Goal: Complete application form

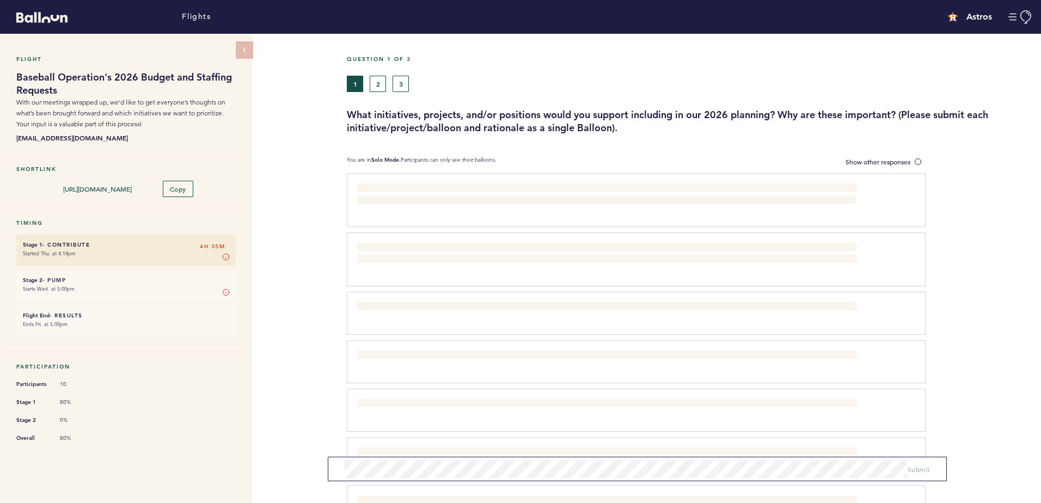
click at [918, 62] on h5 "Question 1 of 3" at bounding box center [690, 59] width 686 height 7
click at [921, 161] on span at bounding box center [920, 161] width 11 height 3
click at [0, 0] on input "Show other responses" at bounding box center [0, 0] width 0 height 0
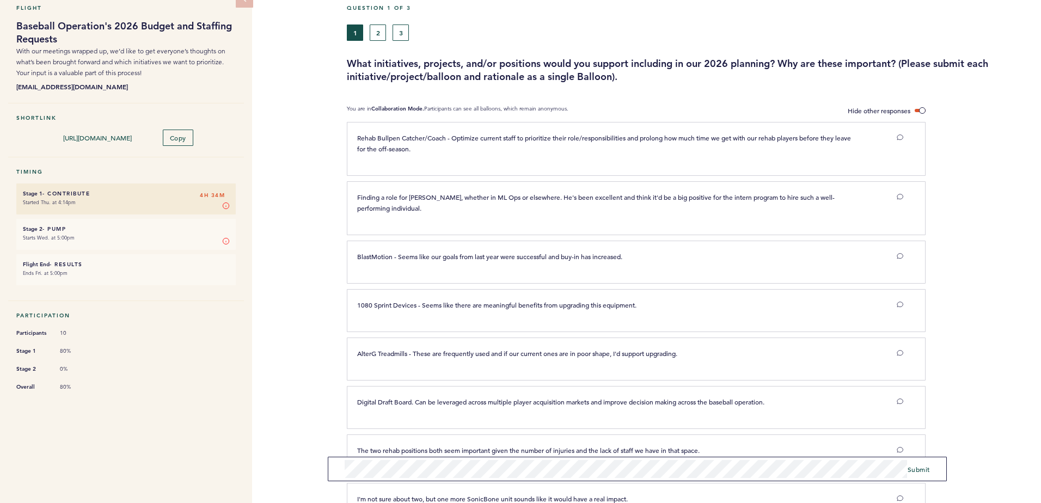
scroll to position [50, 0]
click at [925, 466] on span "Submit" at bounding box center [919, 465] width 22 height 9
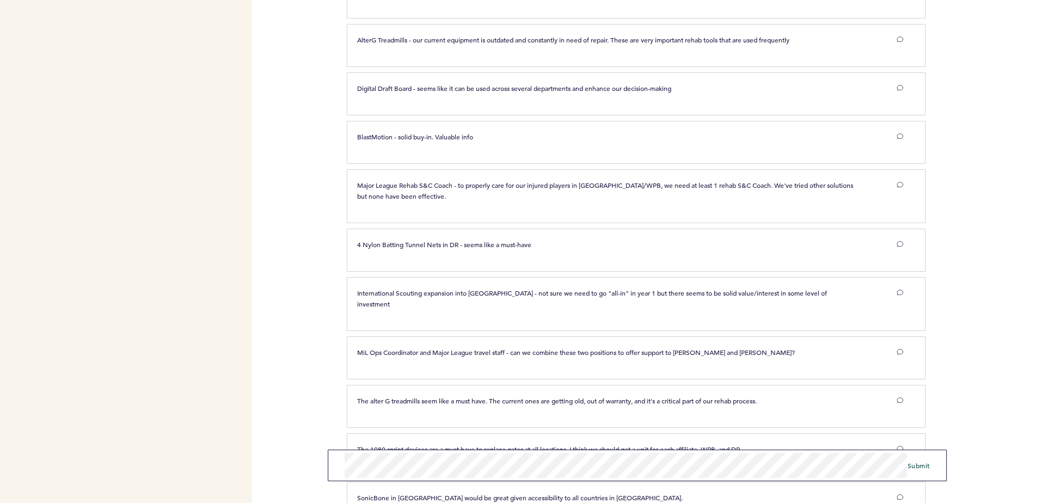
scroll to position [904, 0]
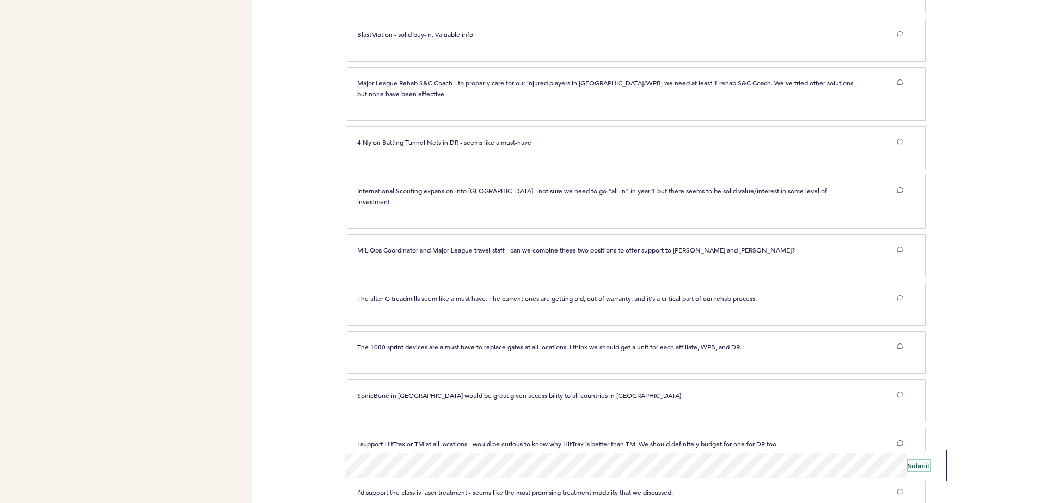
click at [920, 462] on span "Submit" at bounding box center [919, 465] width 22 height 9
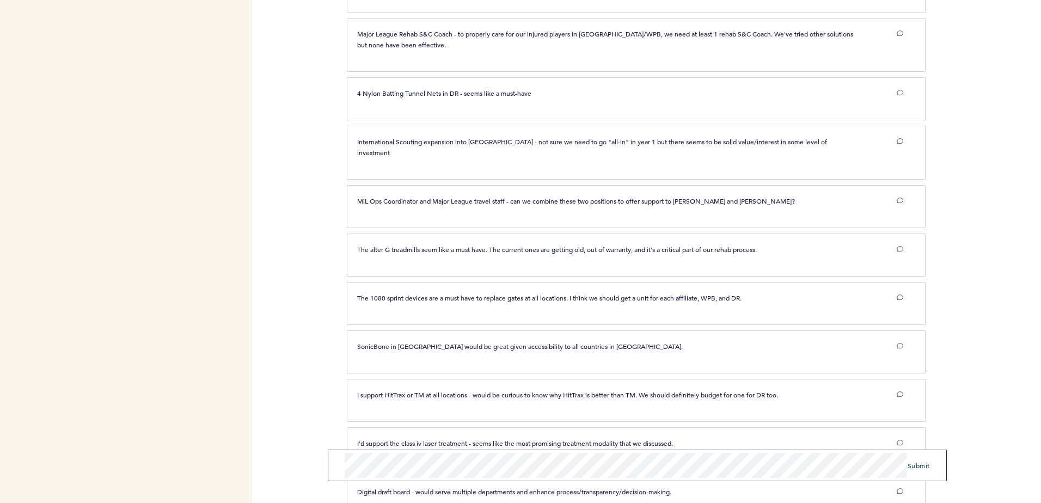
scroll to position [953, 0]
click at [924, 466] on span "Submit" at bounding box center [919, 465] width 22 height 9
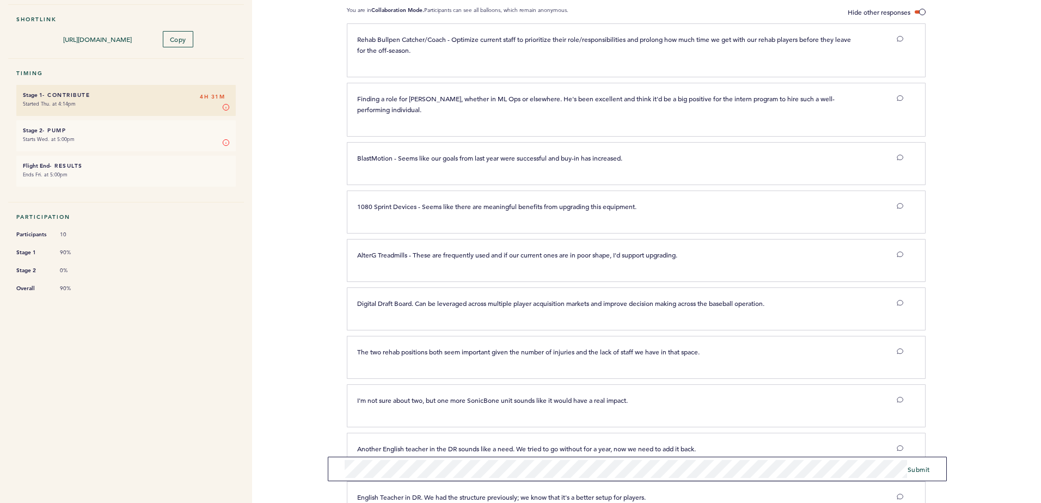
scroll to position [149, 0]
click at [922, 471] on button "Submit" at bounding box center [919, 465] width 22 height 11
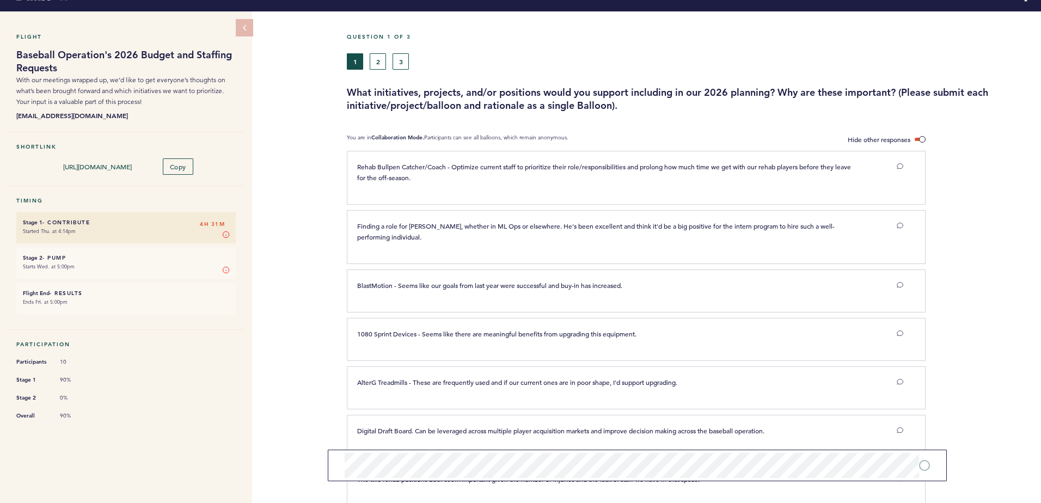
scroll to position [22, 0]
click at [923, 467] on span "Submit" at bounding box center [919, 469] width 22 height 9
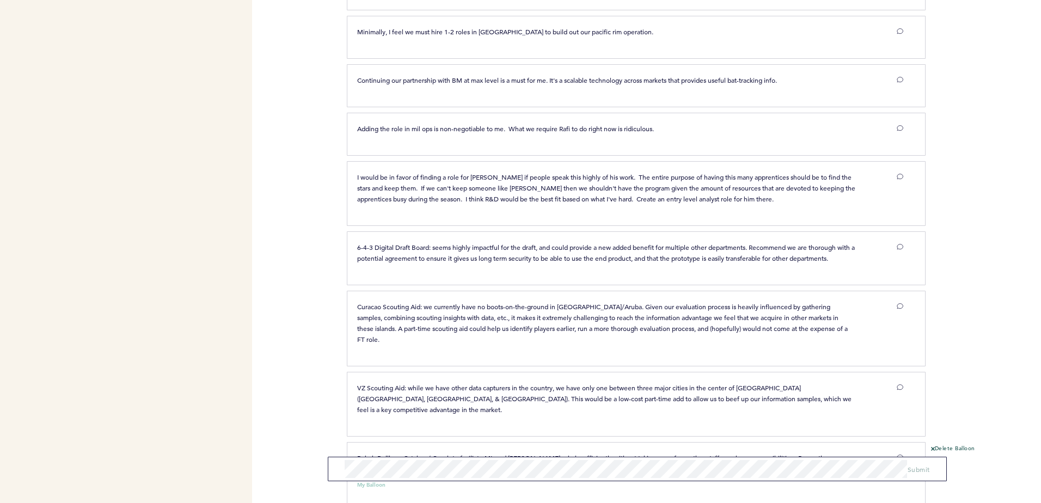
scroll to position [1424, 0]
